Goal: Navigation & Orientation: Find specific page/section

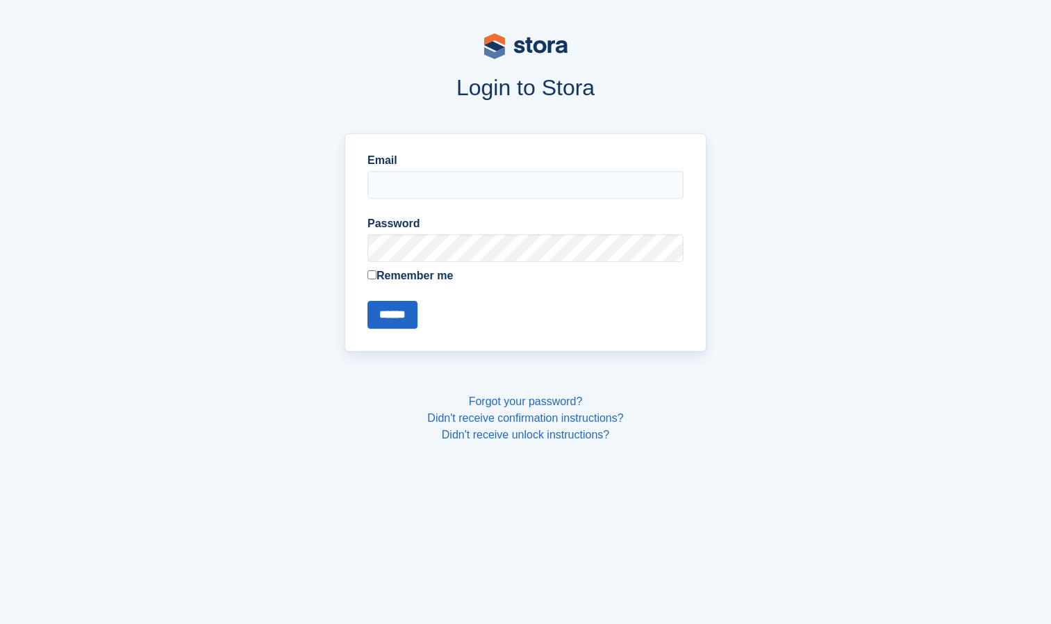
type input "**********"
click at [390, 323] on input "******" at bounding box center [392, 315] width 50 height 28
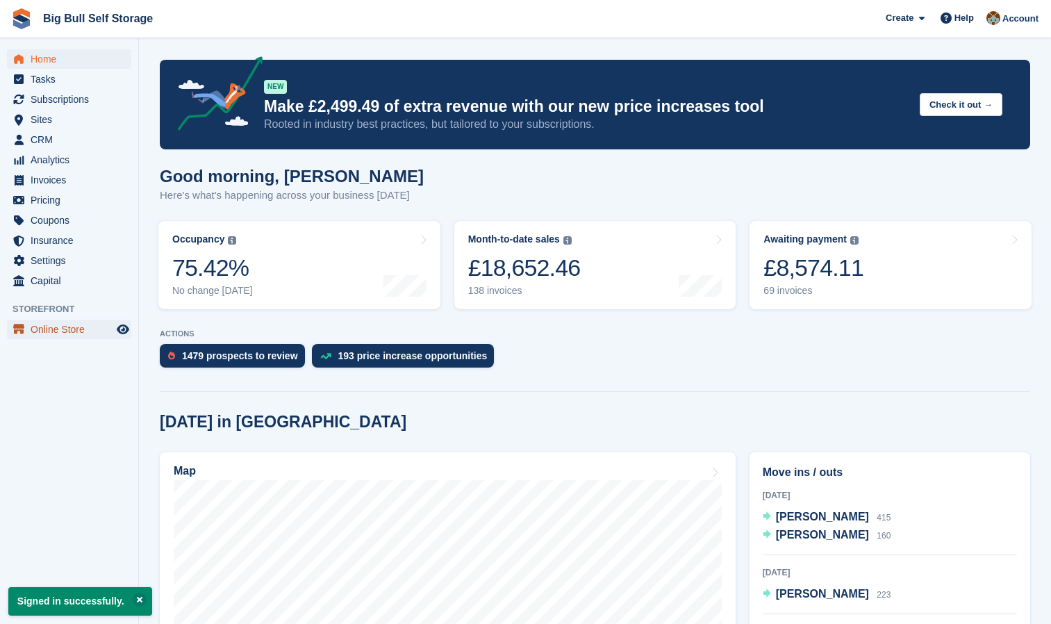
click at [52, 326] on span "Online Store" at bounding box center [72, 328] width 83 height 19
